Goal: Task Accomplishment & Management: Use online tool/utility

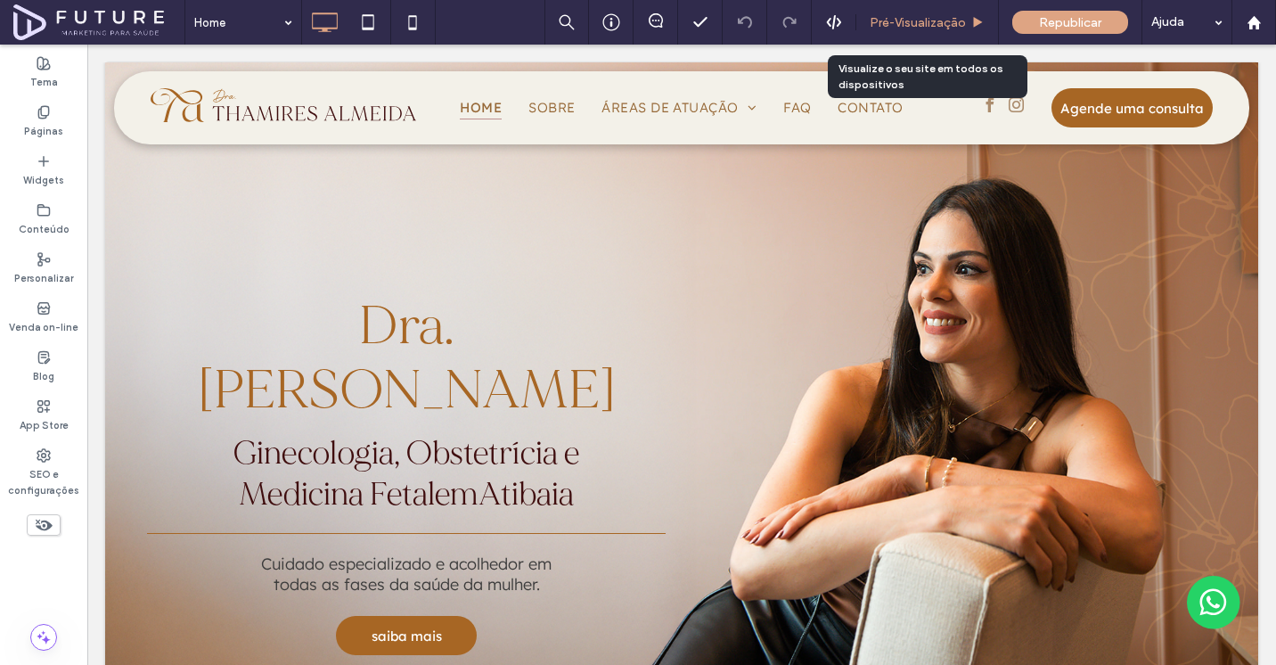
click at [930, 27] on span "Pré-Visualizaçāo" at bounding box center [918, 22] width 96 height 15
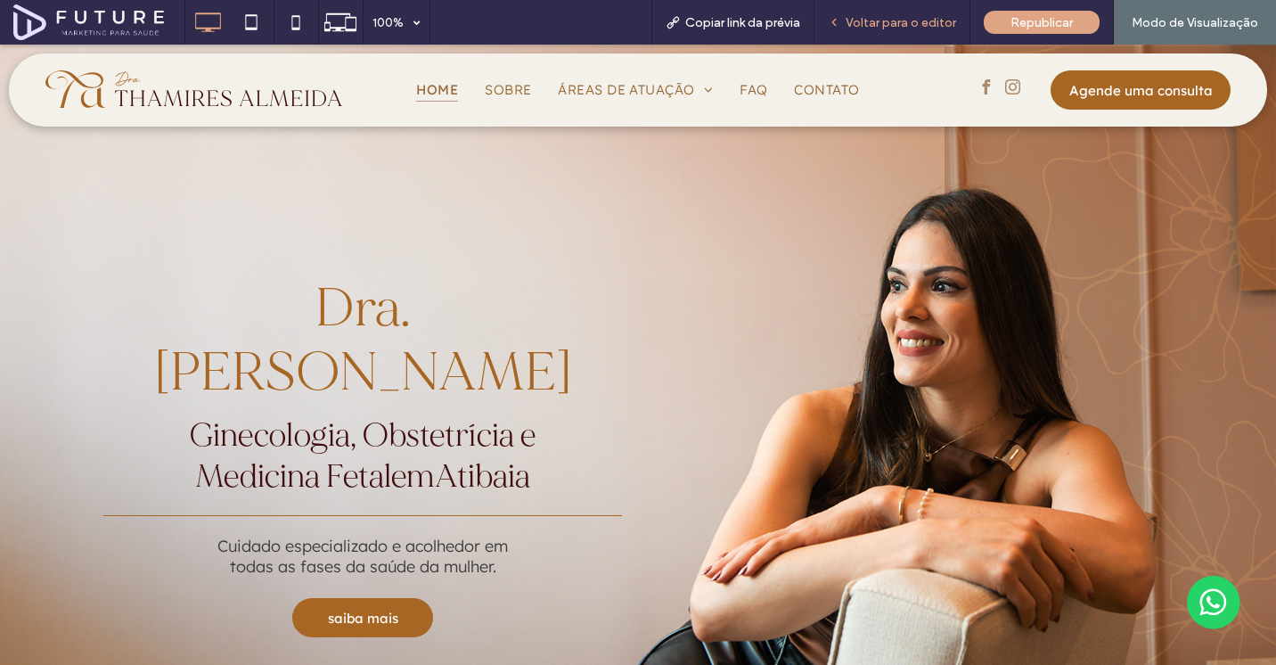
click at [930, 22] on span "Voltar para o editor" at bounding box center [901, 22] width 111 height 15
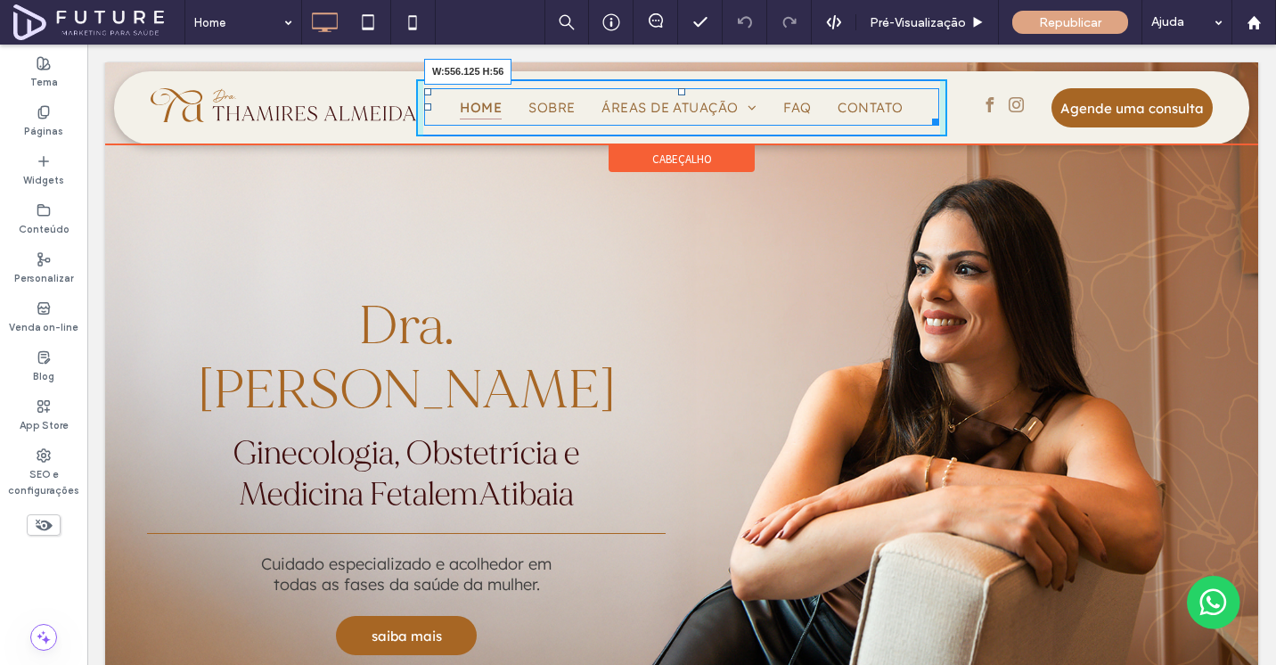
drag, startPoint x: 929, startPoint y: 116, endPoint x: 919, endPoint y: 115, distance: 9.8
click at [919, 115] on nav "Home Sobre Áreas de Atuação Medicina Fetal Acompanhamento Pré-[GEOGRAPHIC_DATA]…" at bounding box center [681, 106] width 515 height 37
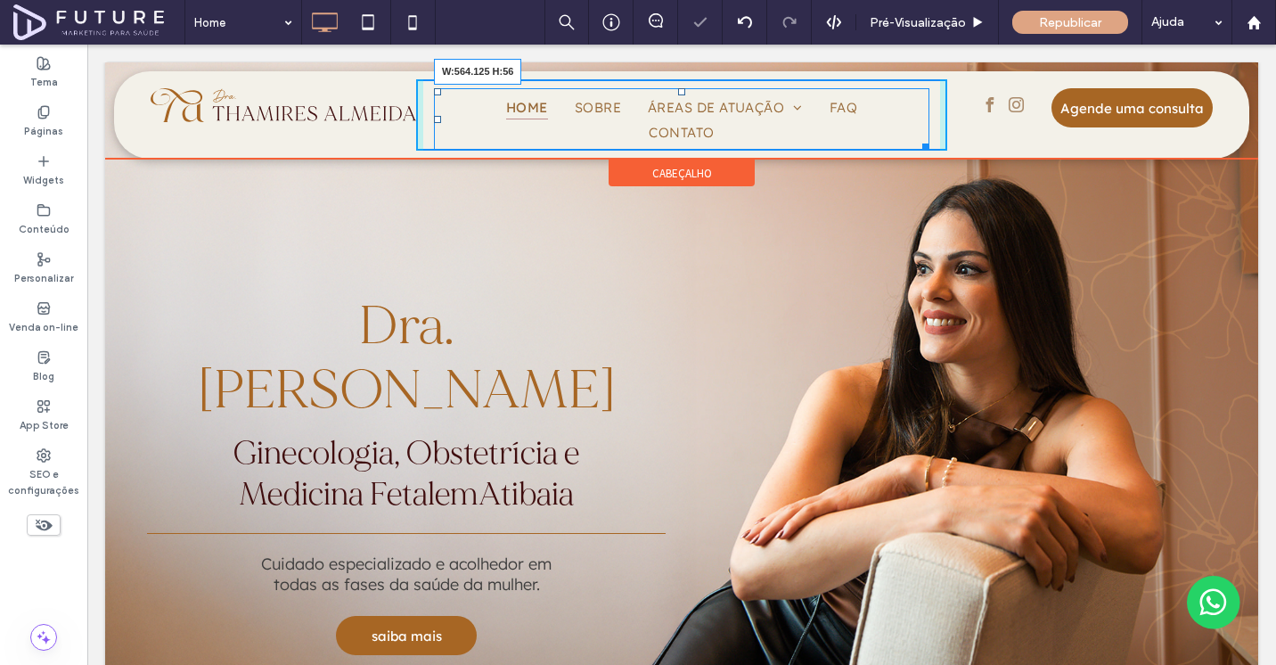
click at [922, 137] on div at bounding box center [922, 143] width 13 height 13
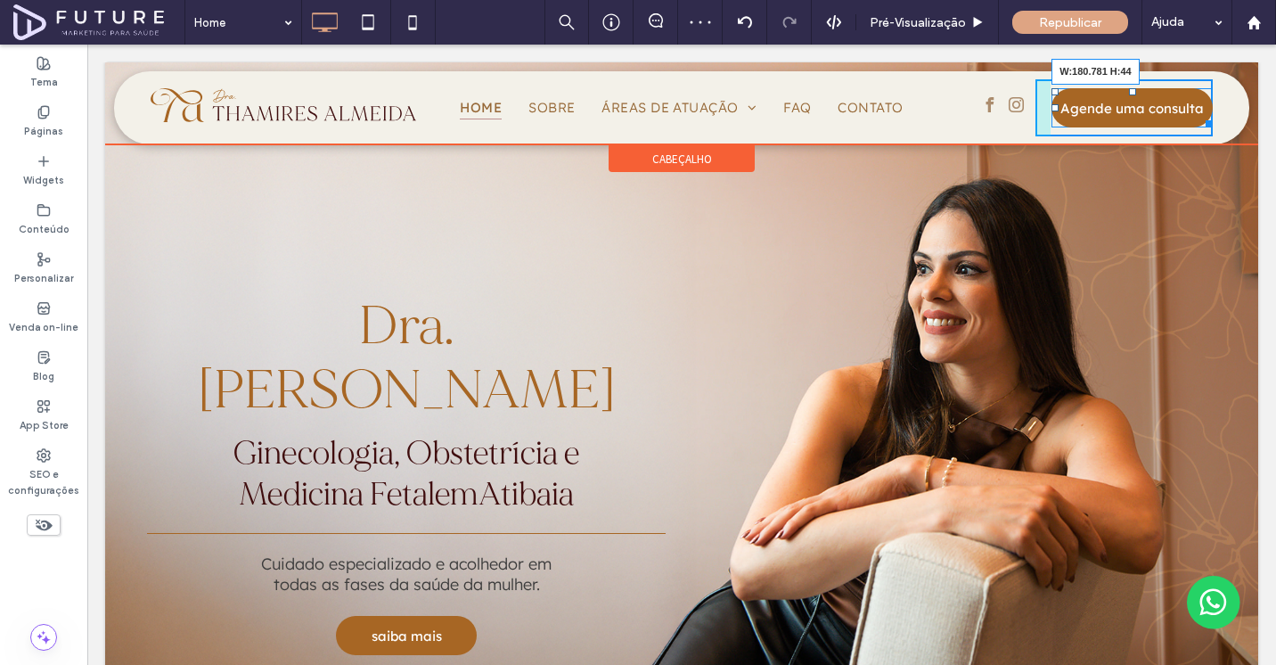
drag, startPoint x: 1202, startPoint y: 119, endPoint x: 1214, endPoint y: 119, distance: 11.6
click at [1214, 119] on div "Click To Paste Home Sobre Áreas de Atuação Medicina Fetal Acompanhamento Pré-[G…" at bounding box center [681, 107] width 1135 height 73
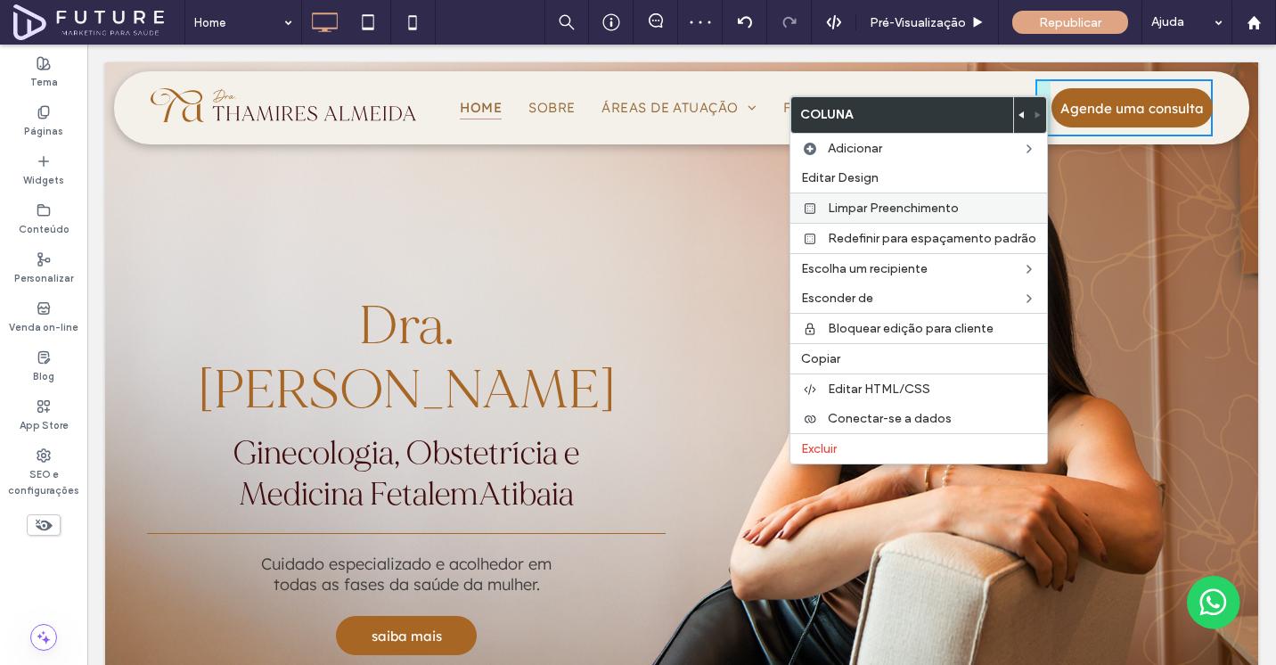
click at [961, 201] on label "Limpar Preenchimento" at bounding box center [932, 208] width 209 height 15
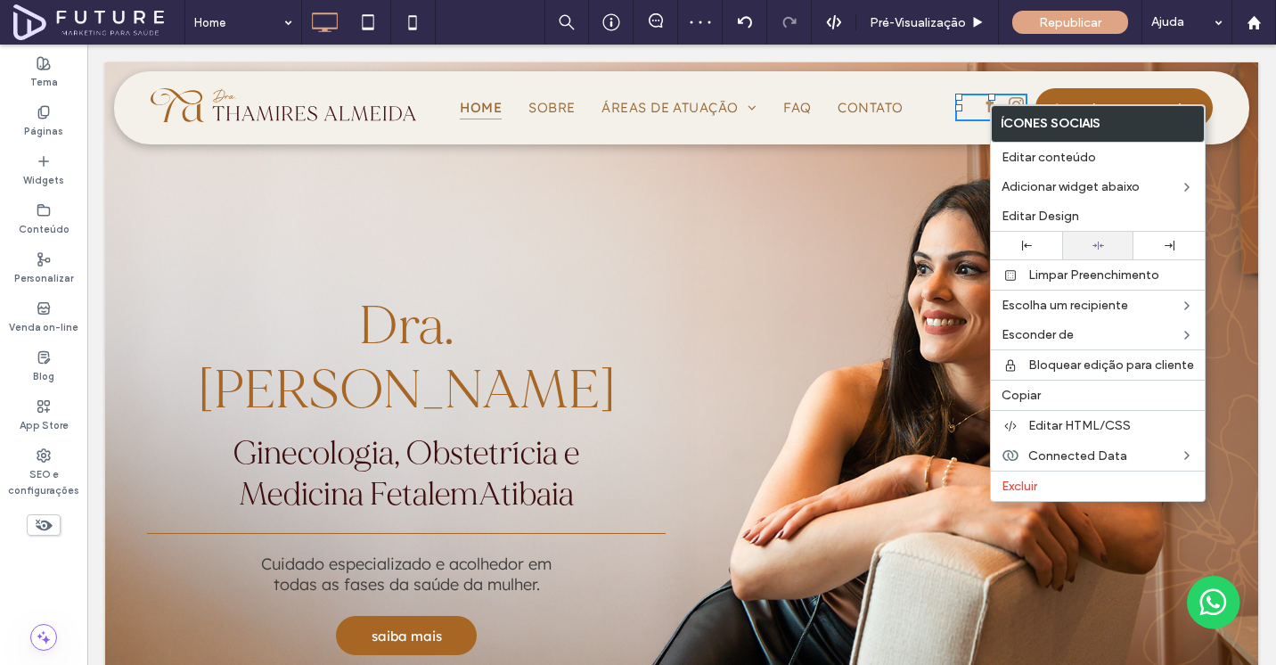
click at [1088, 242] on div at bounding box center [1097, 246] width 53 height 12
click at [860, 142] on div "Click To Paste Home Sobre Áreas de Atuação Medicina Fetal Acompanhamento Pré-[G…" at bounding box center [681, 107] width 1135 height 73
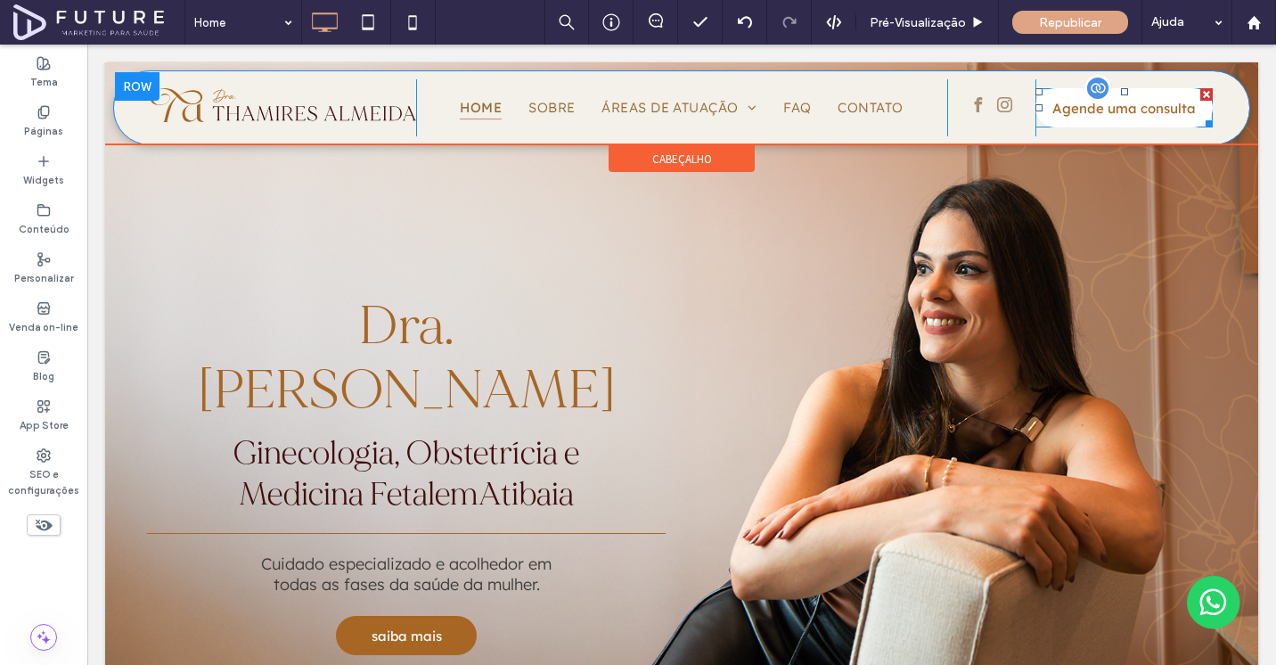
click at [1119, 111] on span "Agende uma consulta" at bounding box center [1124, 108] width 156 height 35
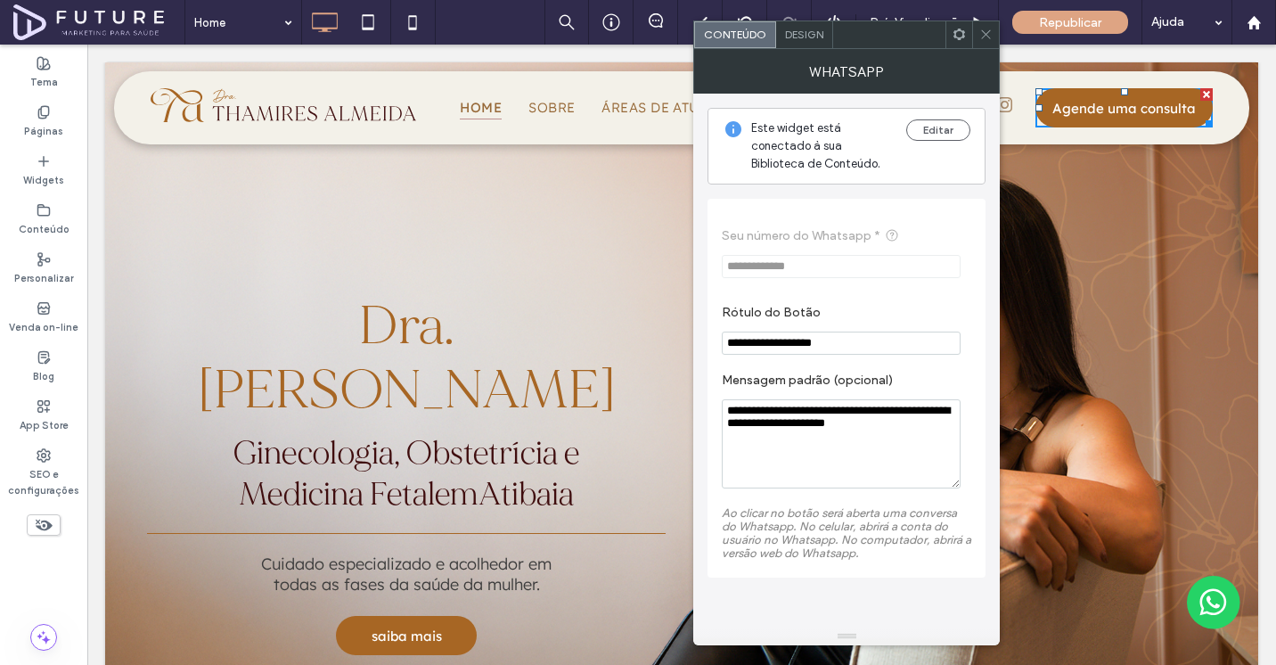
click at [807, 32] on span "Design" at bounding box center [804, 34] width 38 height 13
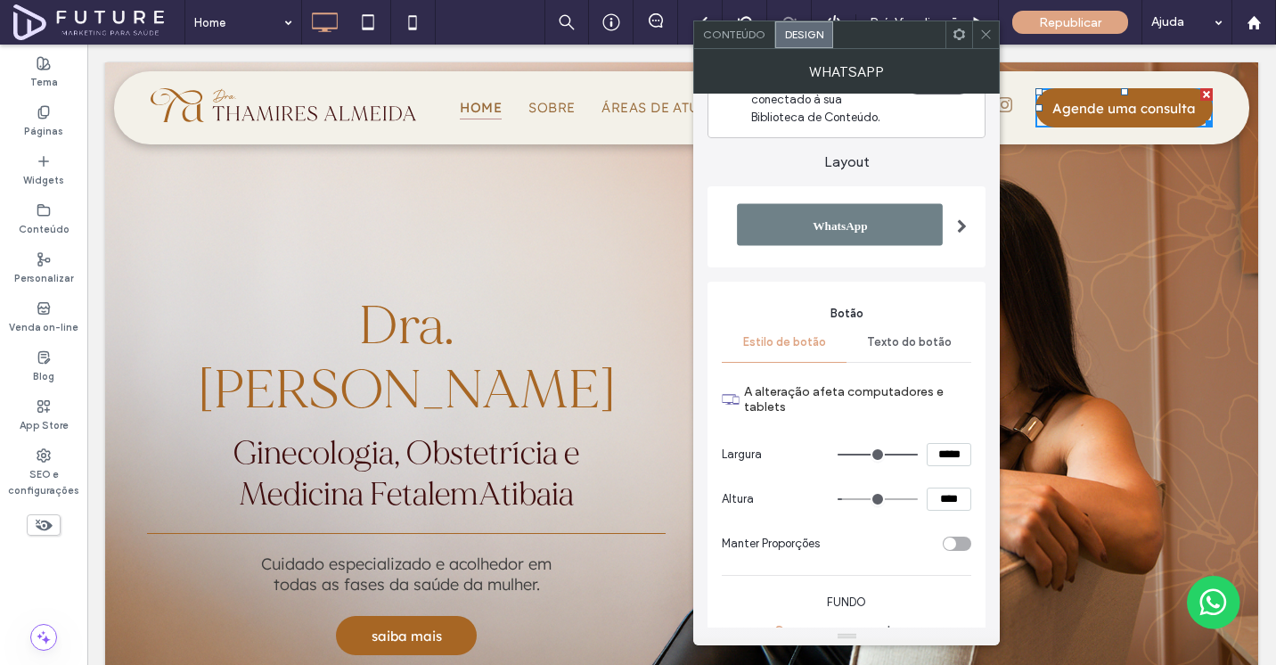
scroll to position [249, 0]
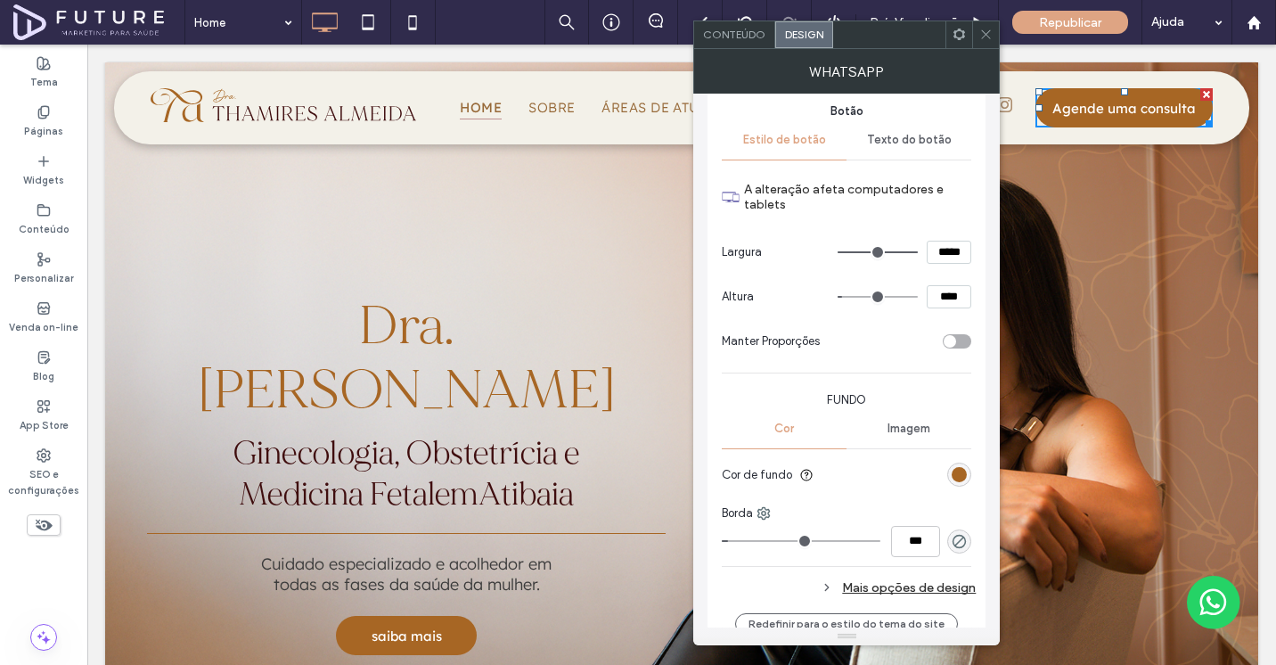
click at [899, 160] on hr at bounding box center [847, 160] width 250 height 1
click at [898, 143] on span "Texto do botão" at bounding box center [909, 140] width 85 height 14
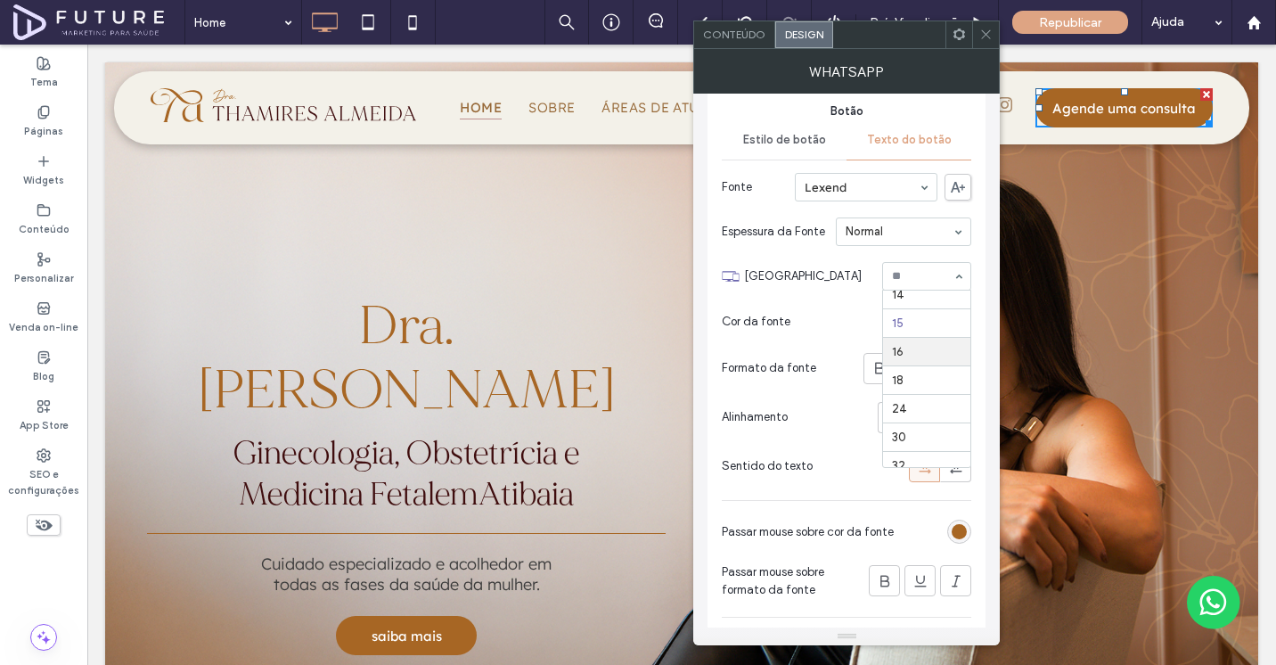
scroll to position [134, 0]
click at [984, 37] on icon at bounding box center [985, 34] width 13 height 13
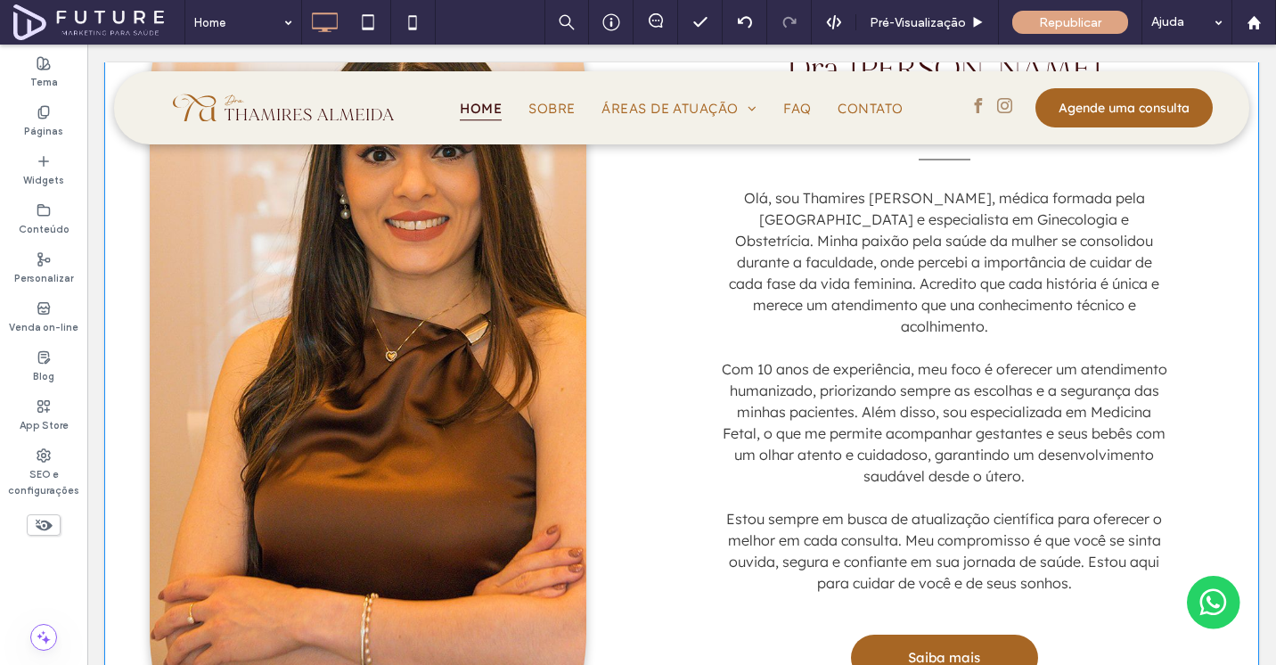
scroll to position [960, 0]
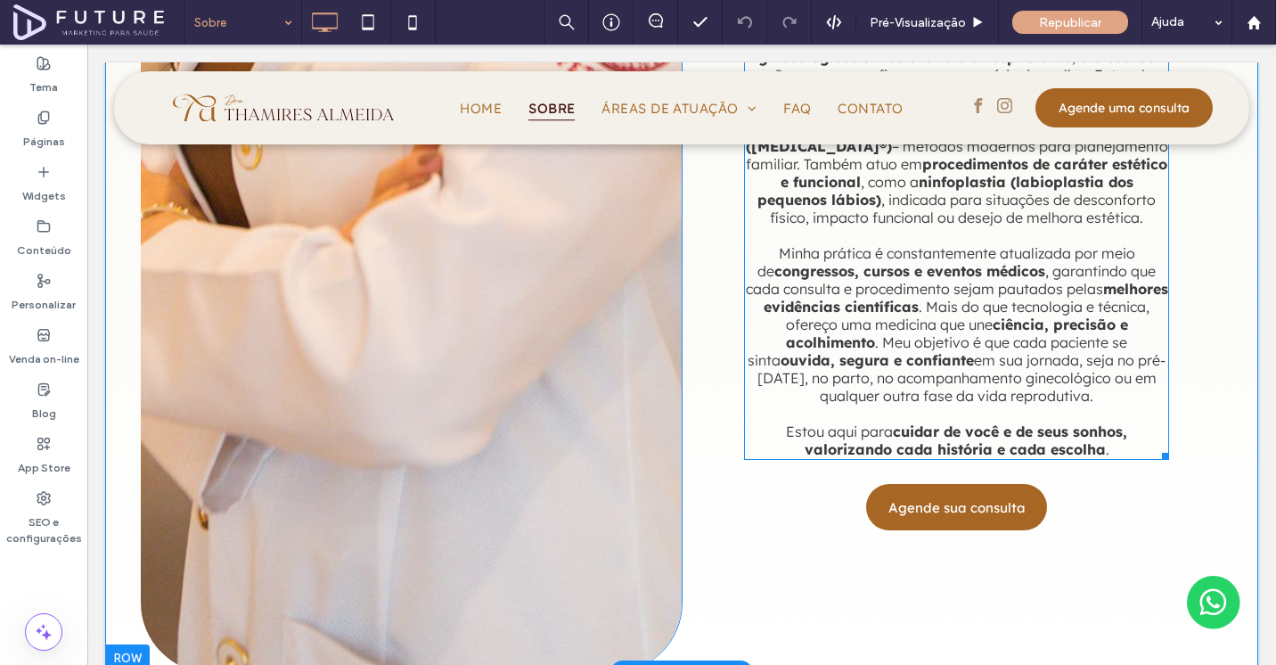
scroll to position [1110, 0]
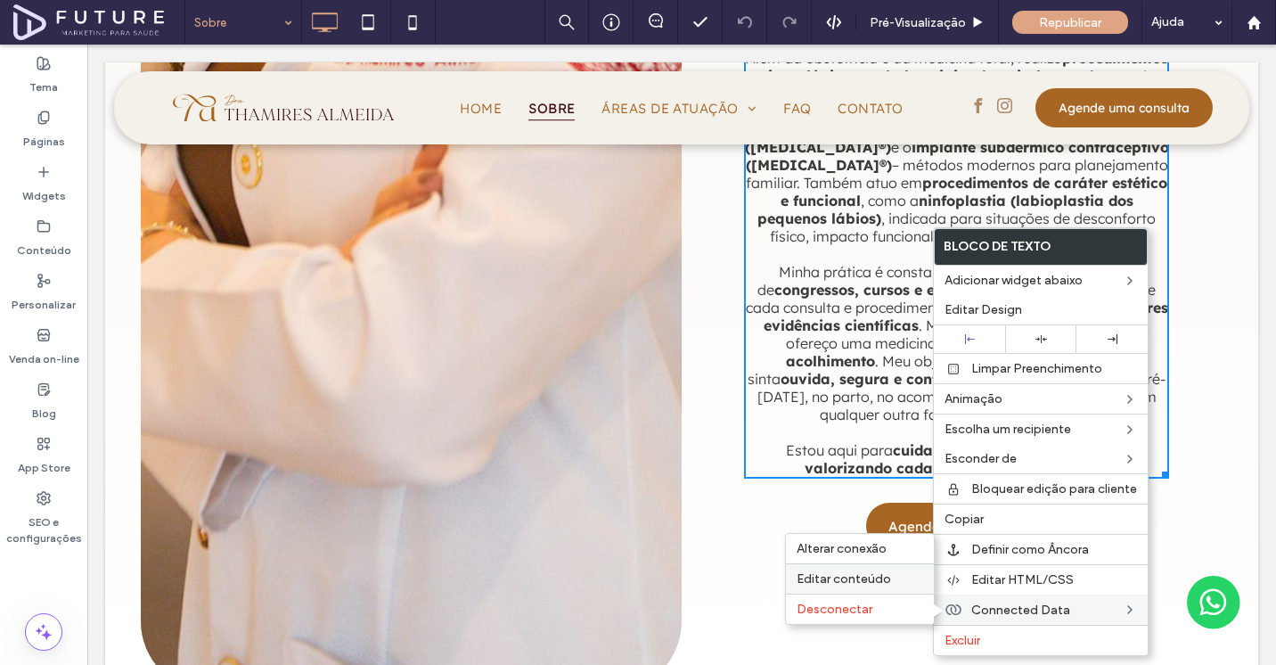
click at [852, 583] on span "Editar conteúdo" at bounding box center [844, 578] width 94 height 15
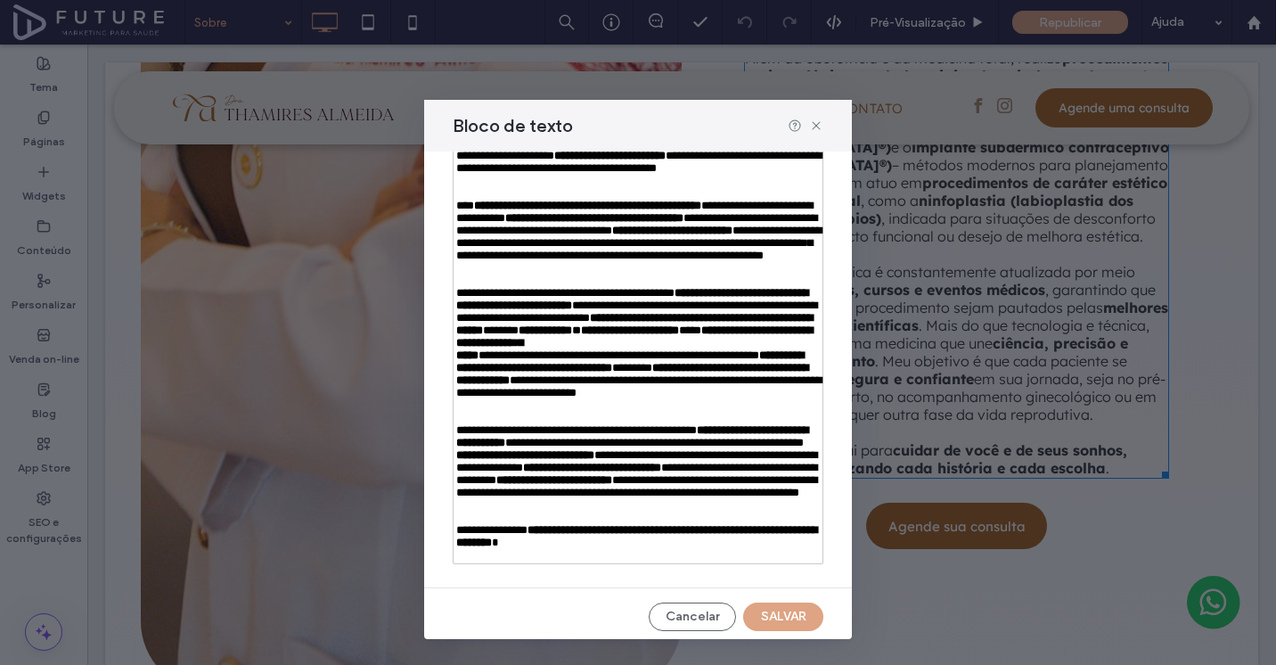
scroll to position [402, 0]
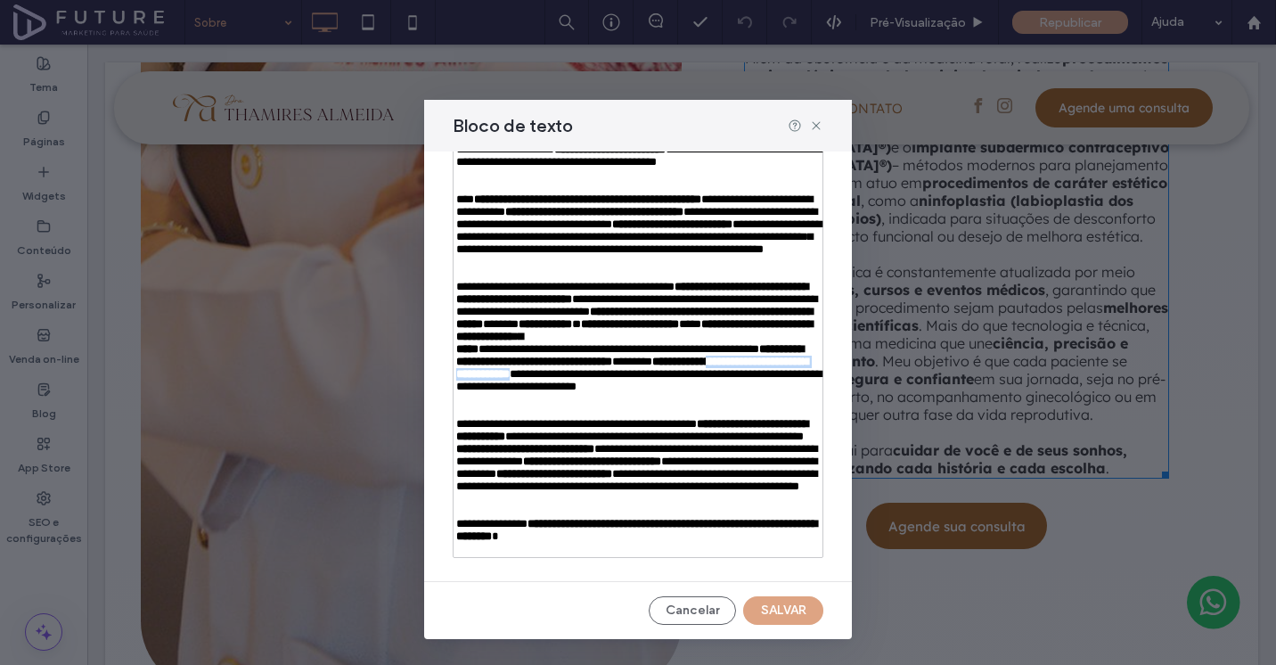
drag, startPoint x: 675, startPoint y: 477, endPoint x: 541, endPoint y: 536, distance: 146.1
click at [546, 393] on div "**********" at bounding box center [638, 337] width 365 height 112
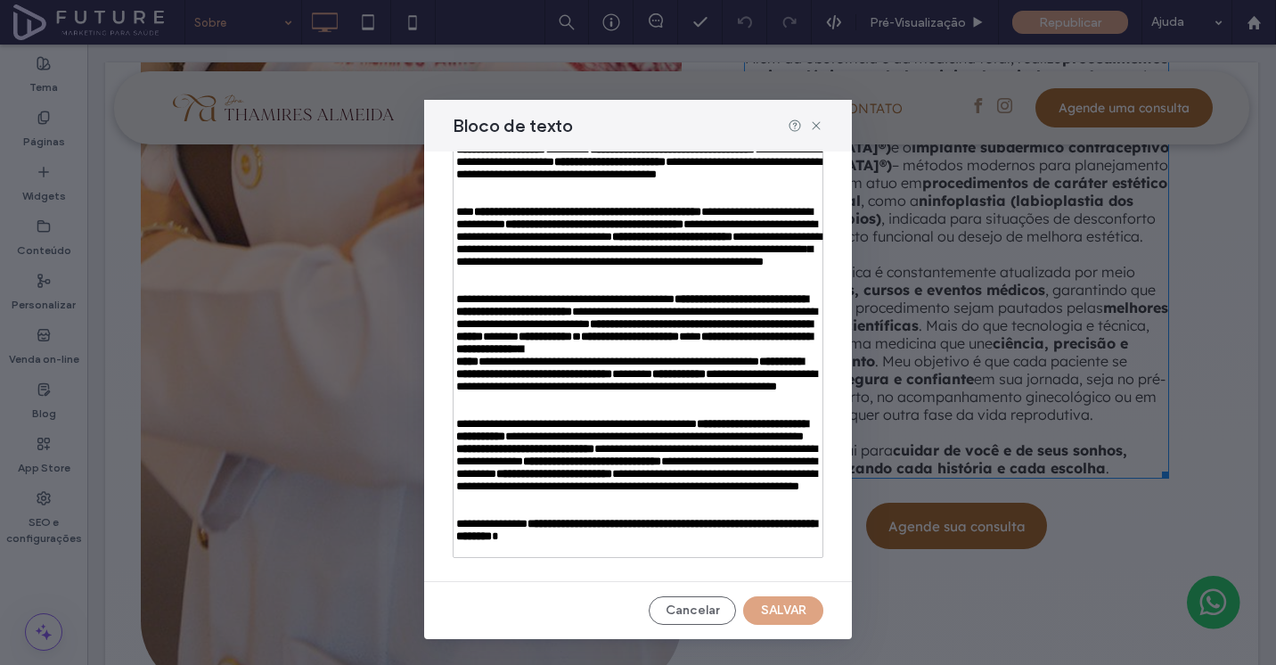
scroll to position [574, 0]
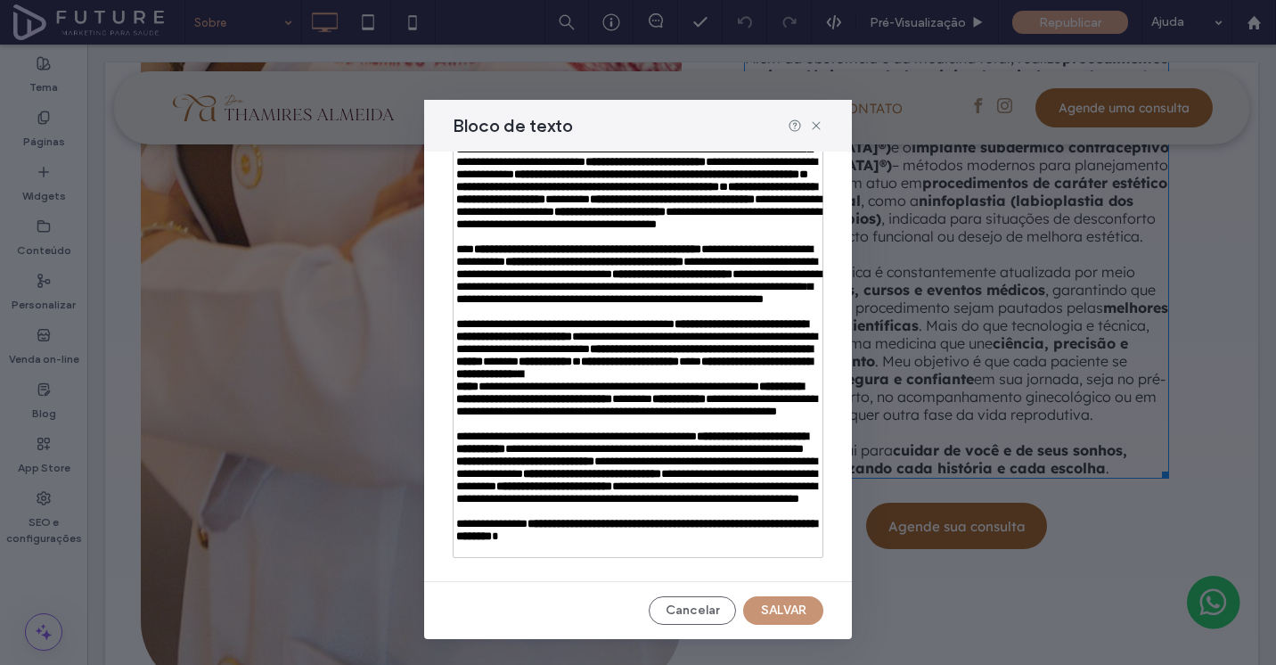
click at [773, 617] on button "SALVAR" at bounding box center [783, 610] width 80 height 29
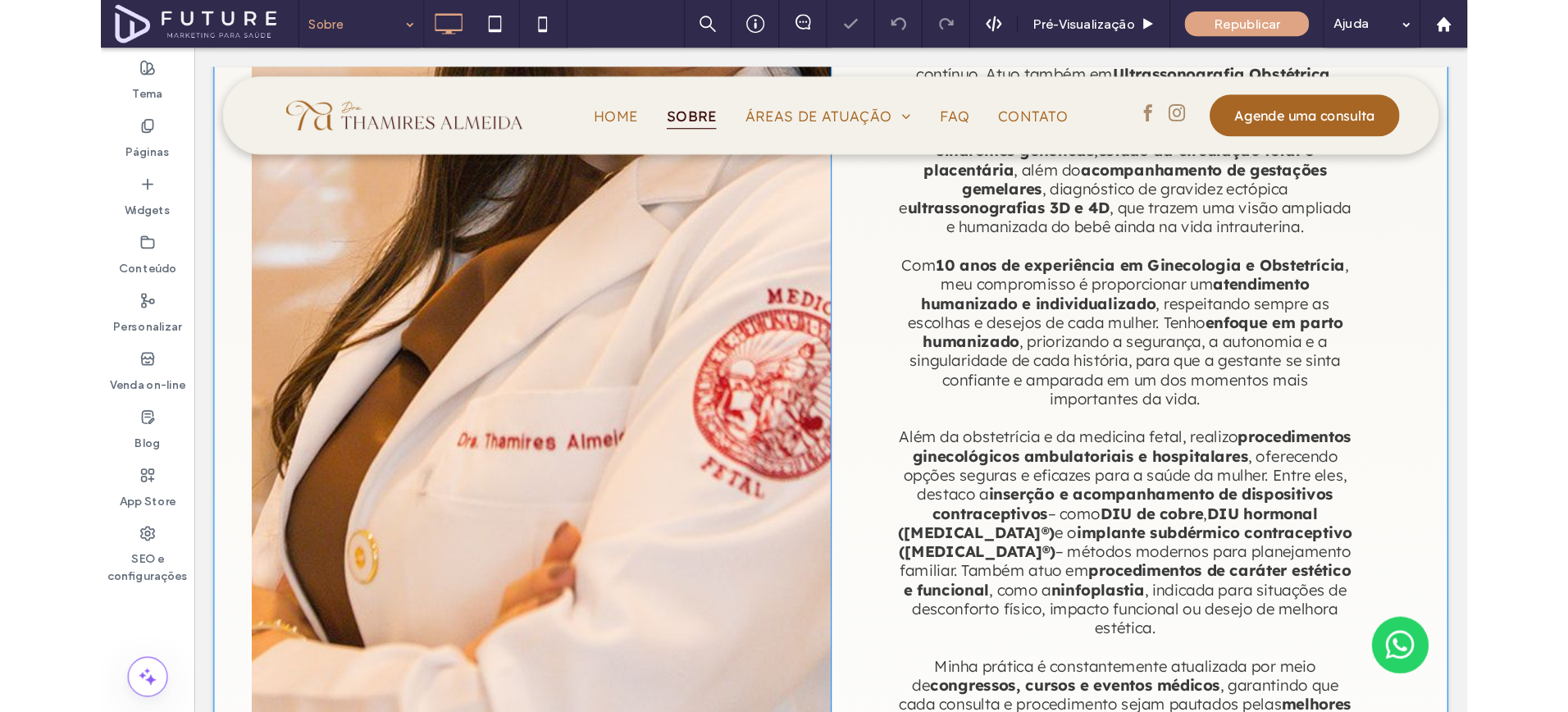
scroll to position [1271, 0]
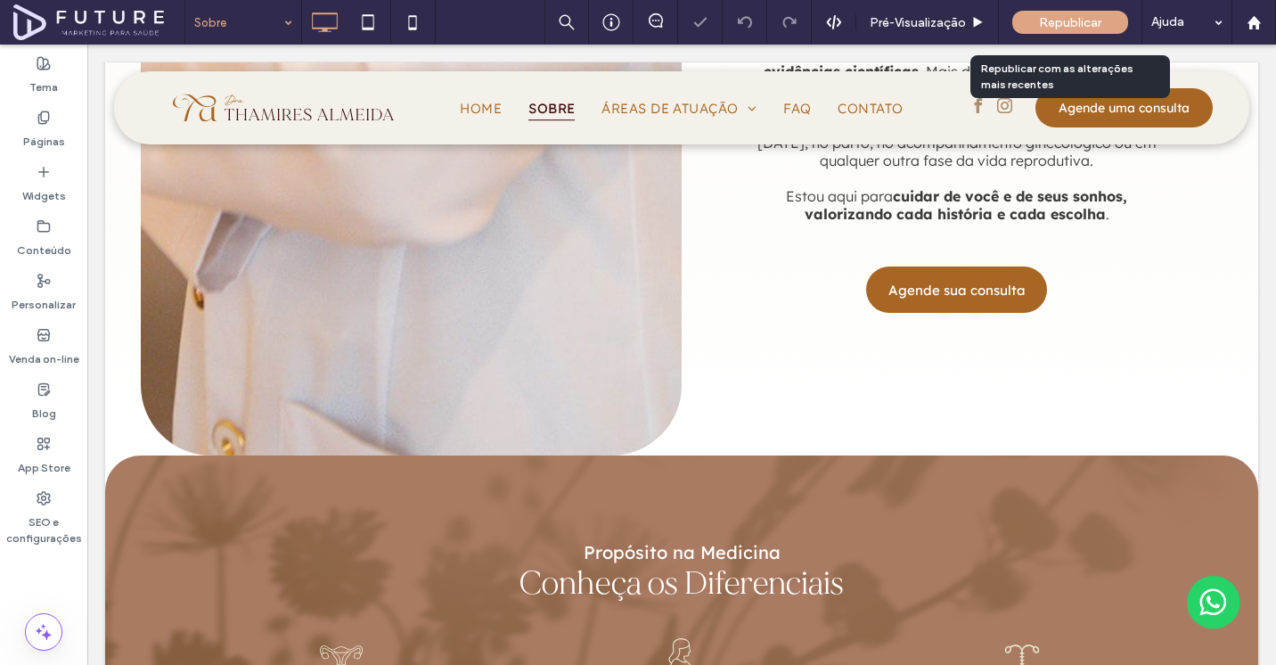
click at [1051, 27] on span "Republicar" at bounding box center [1070, 22] width 62 height 15
